Goal: Task Accomplishment & Management: Complete application form

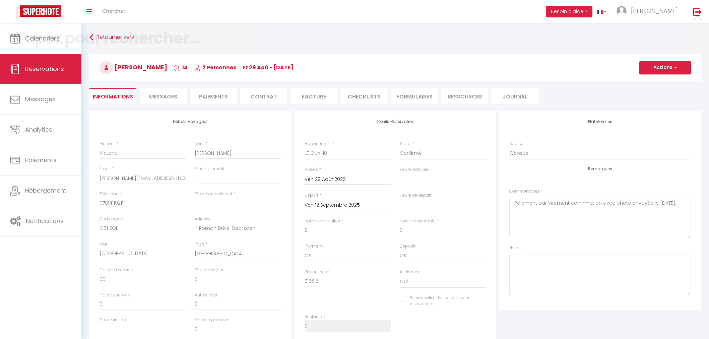
select select "GB"
select select "7090"
select select
select select "69"
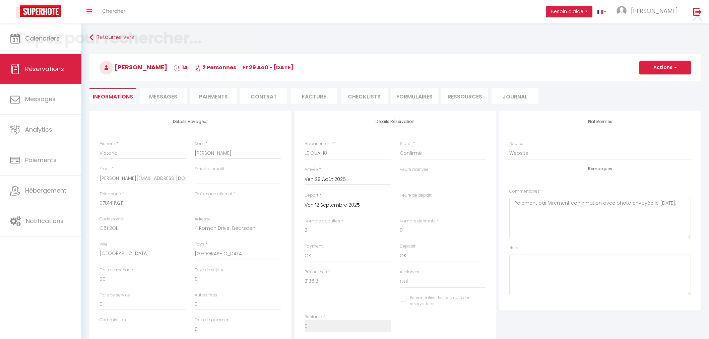
select select
checkbox input "false"
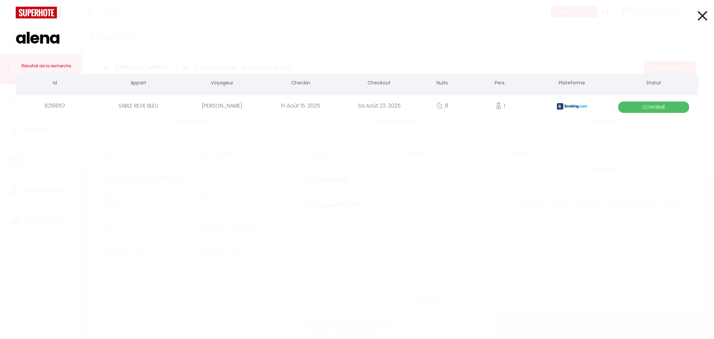
type input "alena"
click at [257, 107] on div "[PERSON_NAME]" at bounding box center [222, 106] width 78 height 22
select select
checkbox input "false"
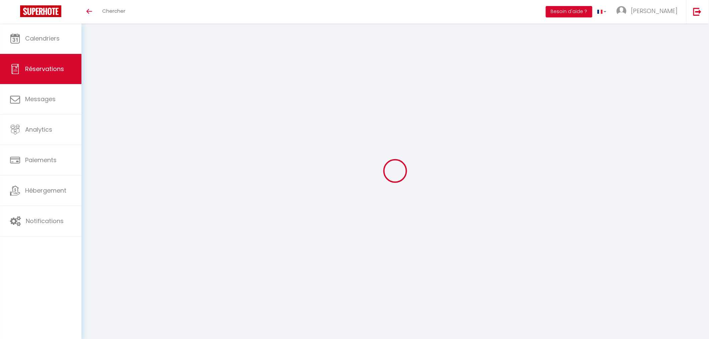
type input "Alena"
type input "Brouard"
type input "[EMAIL_ADDRESS][DOMAIN_NAME]"
type input "[PHONE_NUMBER]"
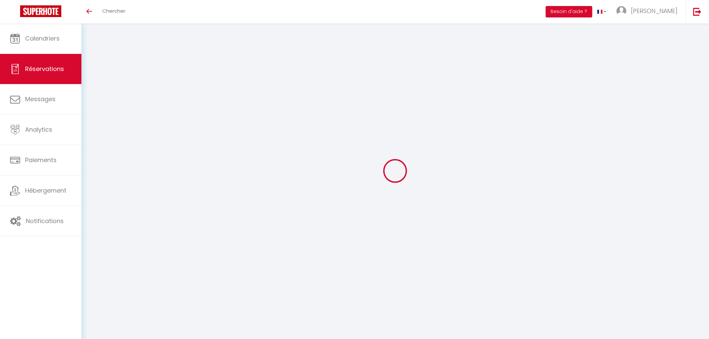
select select "FR"
type input "276.78"
select select "72937"
select select "1"
select select
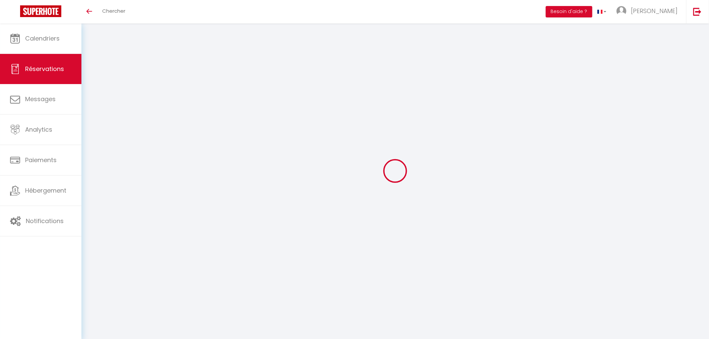
select select
type input "1"
select select "12"
select select
type input "1795"
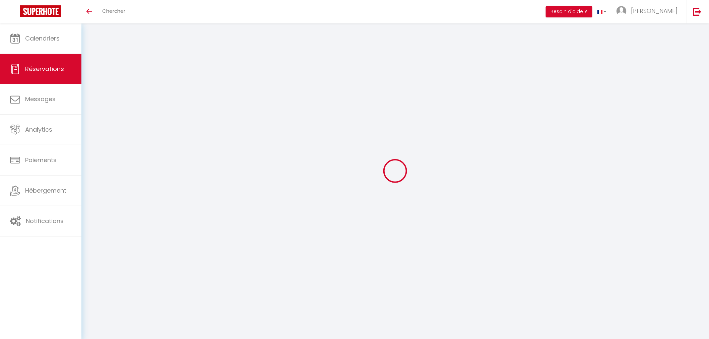
checkbox input "false"
type input "0"
select select "2"
type input "0"
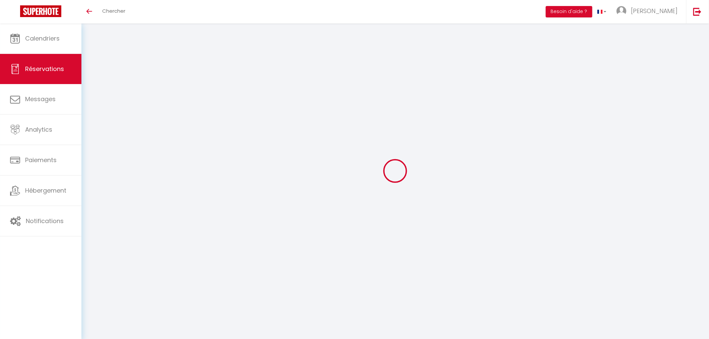
type input "0"
select select
select select "15"
checkbox input "false"
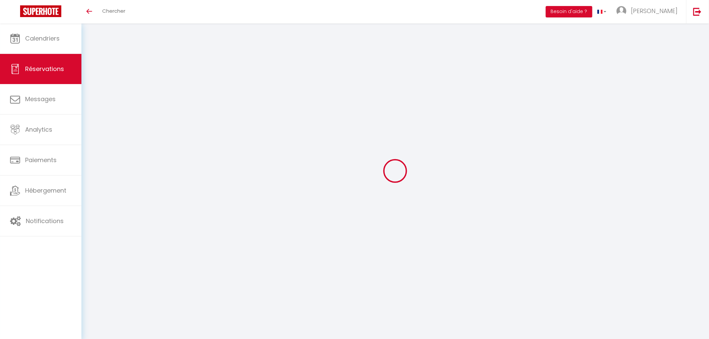
select select
checkbox input "false"
select select
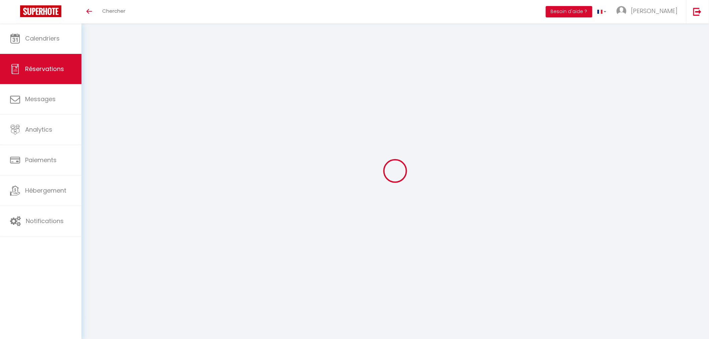
checkbox input "false"
type textarea "** THIS RESERVATION HAS BEEN PRE-PAID ** Approximate time of arrival: between 1…"
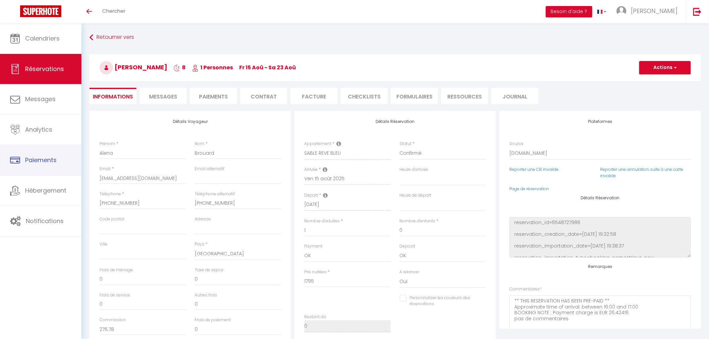
type input "50"
select select
checkbox input "false"
select select "14:00"
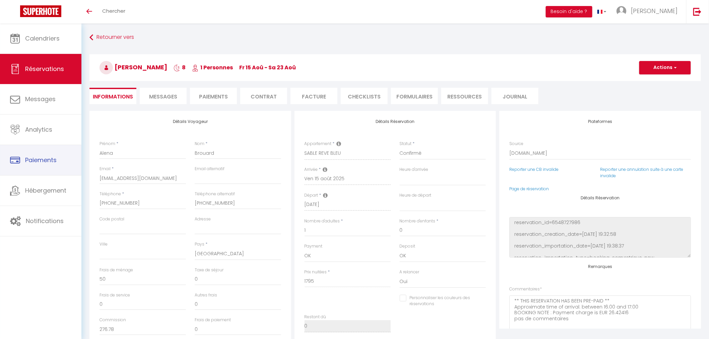
select select "10:30"
click at [322, 100] on li "Facture" at bounding box center [313, 96] width 47 height 16
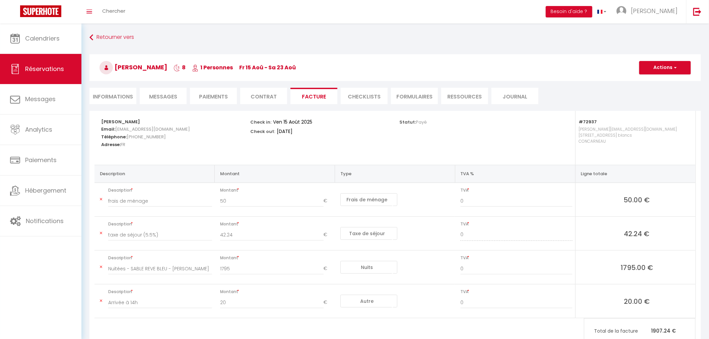
click at [215, 94] on li "Paiements" at bounding box center [213, 96] width 47 height 16
